Goal: Information Seeking & Learning: Learn about a topic

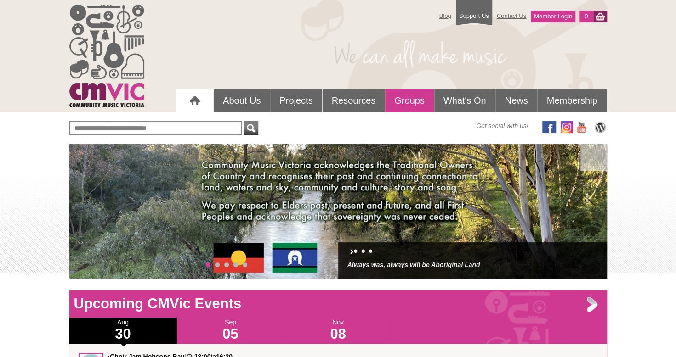
click at [409, 94] on link "Groups" at bounding box center [409, 100] width 49 height 23
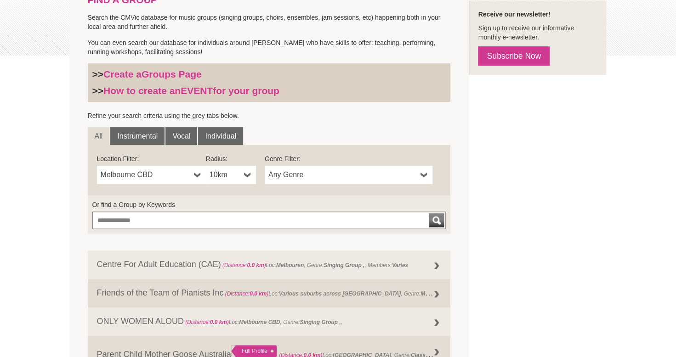
scroll to position [230, 0]
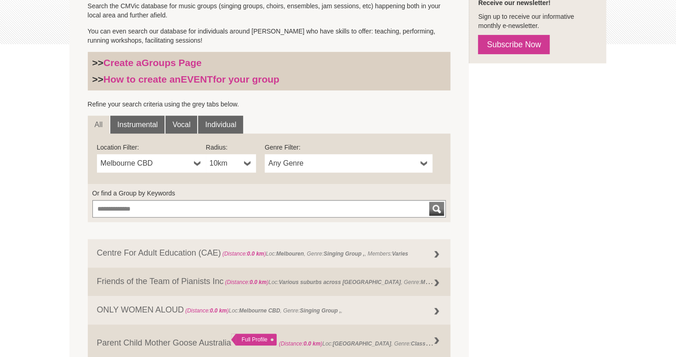
click at [181, 126] on link "Vocal" at bounding box center [181, 125] width 32 height 18
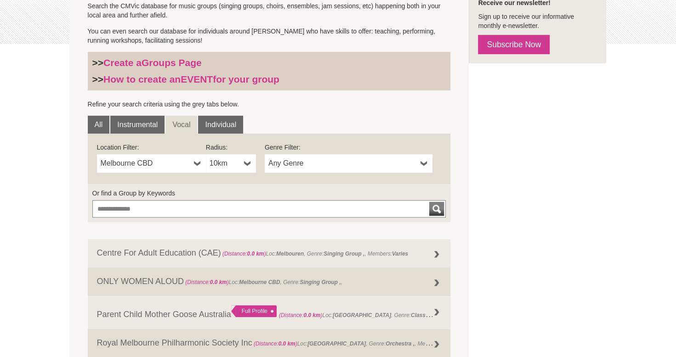
click at [285, 164] on span "Any Genre" at bounding box center [342, 163] width 148 height 11
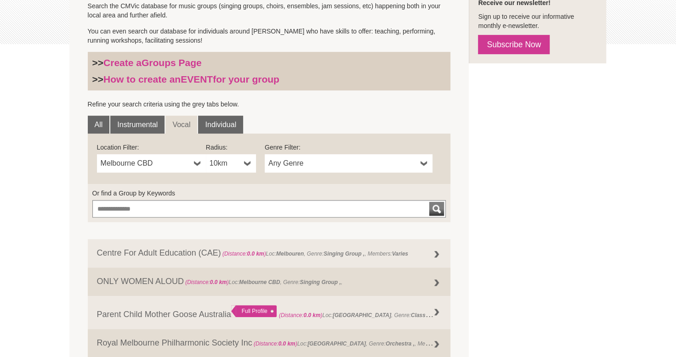
click at [325, 163] on span "Any Genre" at bounding box center [342, 163] width 148 height 11
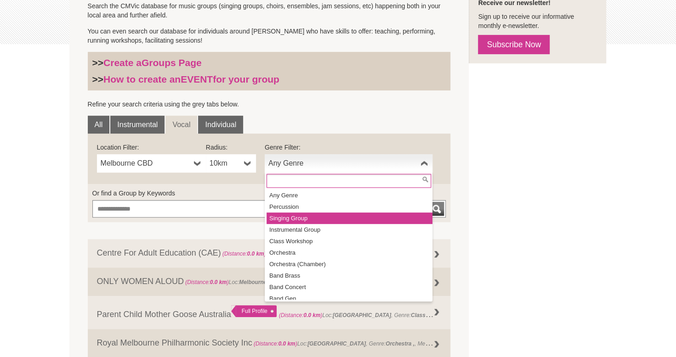
click at [304, 218] on li "Singing Group" at bounding box center [349, 218] width 166 height 11
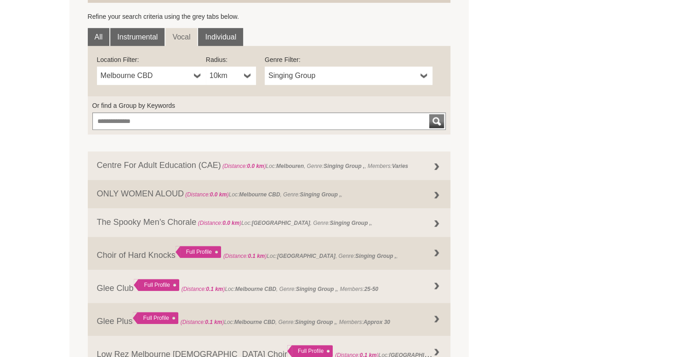
scroll to position [322, 0]
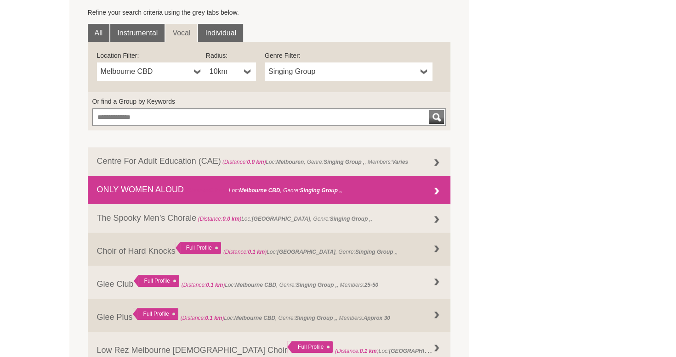
click at [358, 194] on link "ONLY WOMEN ALOUD (Distance: 0.0 km ) Loc: Melbourne CBD , Genre: Singing Group ," at bounding box center [269, 190] width 363 height 28
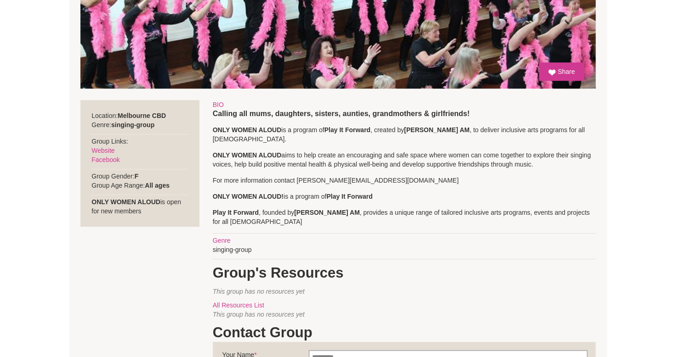
scroll to position [258, 0]
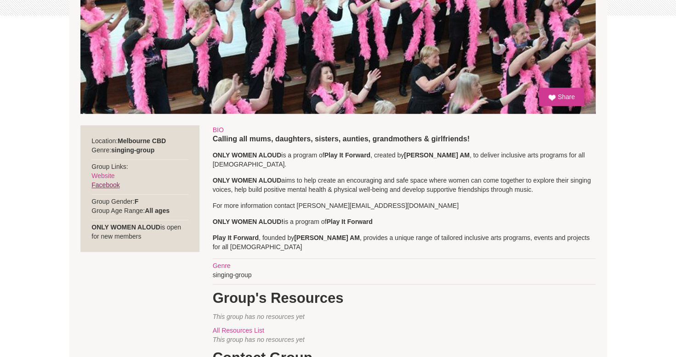
click at [98, 186] on link "Facebook" at bounding box center [105, 184] width 28 height 7
click at [645, 113] on div "Blog Support Us Contact Us Member Login 0 About Us What We Do" at bounding box center [338, 252] width 676 height 1021
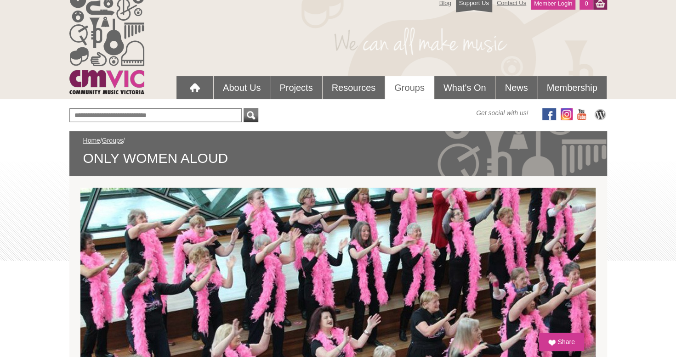
scroll to position [0, 0]
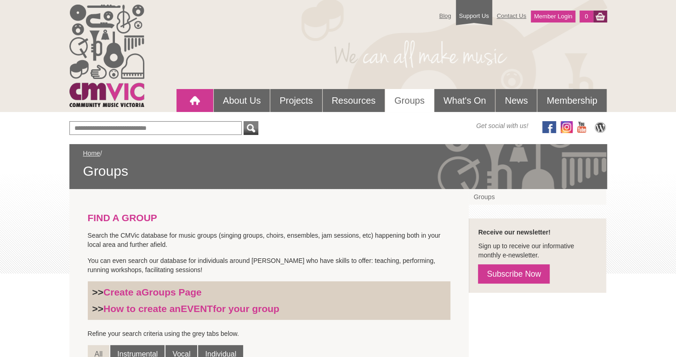
click at [187, 96] on div at bounding box center [195, 100] width 18 height 18
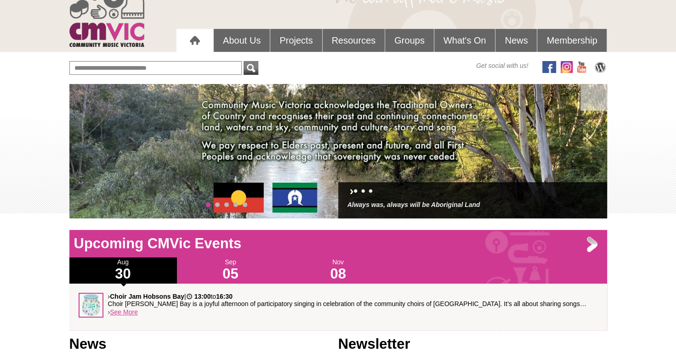
scroll to position [46, 0]
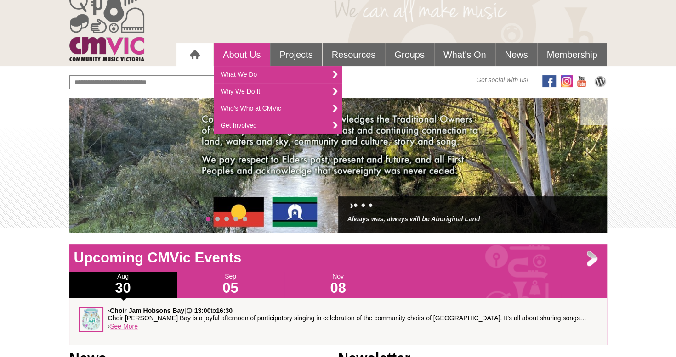
click at [251, 55] on link "About Us" at bounding box center [242, 54] width 56 height 23
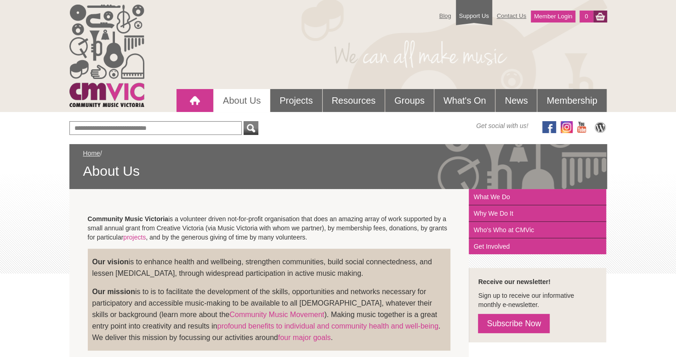
click at [198, 103] on div at bounding box center [195, 100] width 18 height 18
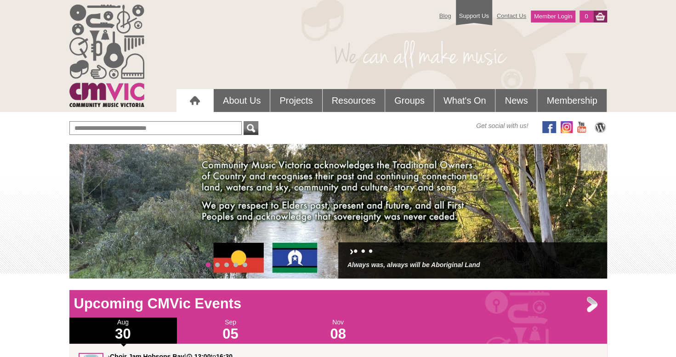
click at [623, 242] on div "Blog Support Us Contact Us Member Login 0 About Us What We Do Why We Do It" at bounding box center [338, 359] width 676 height 718
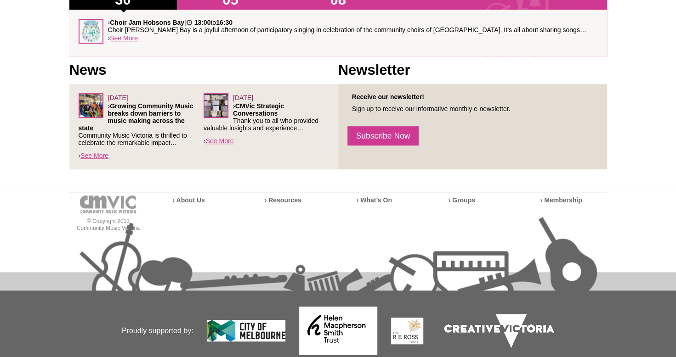
scroll to position [369, 0]
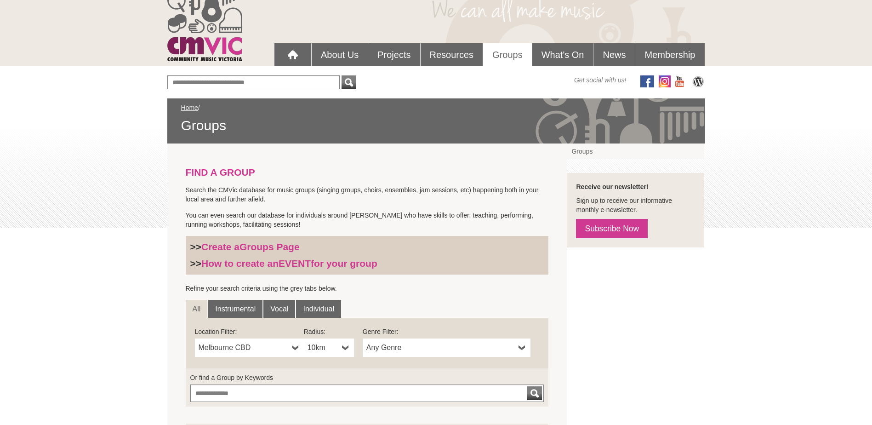
scroll to position [108, 0]
